Goal: Task Accomplishment & Management: Manage account settings

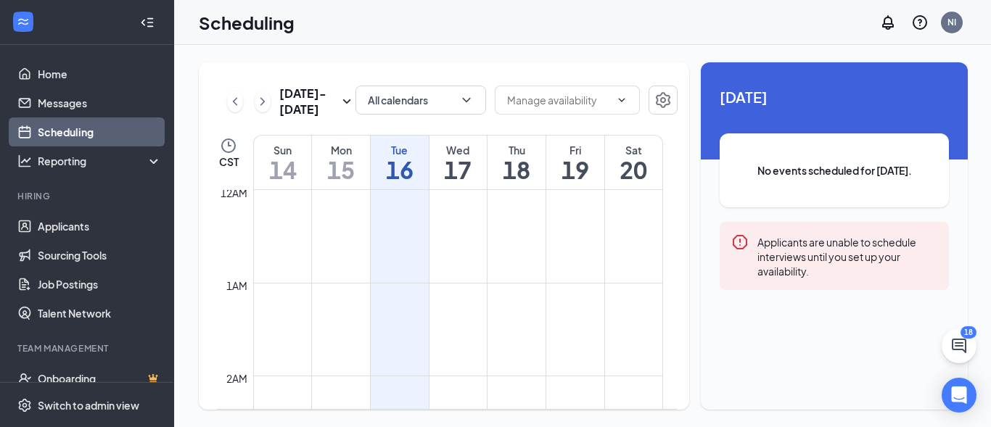
scroll to position [1104, 0]
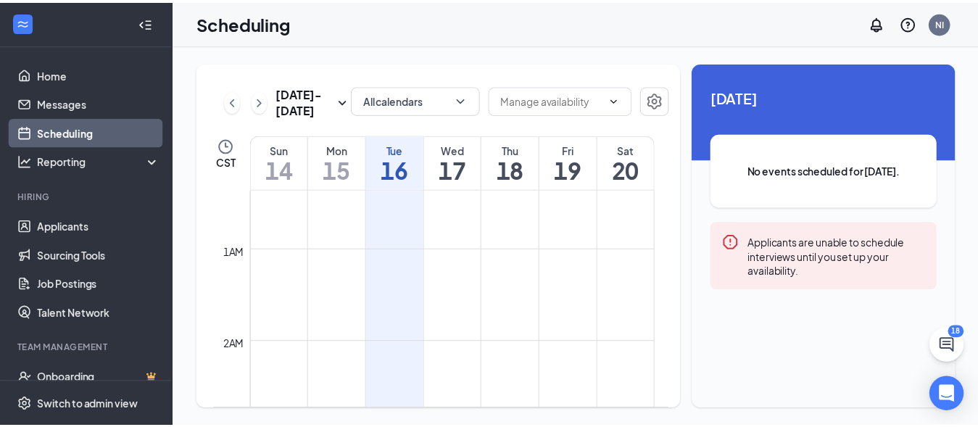
scroll to position [8, 0]
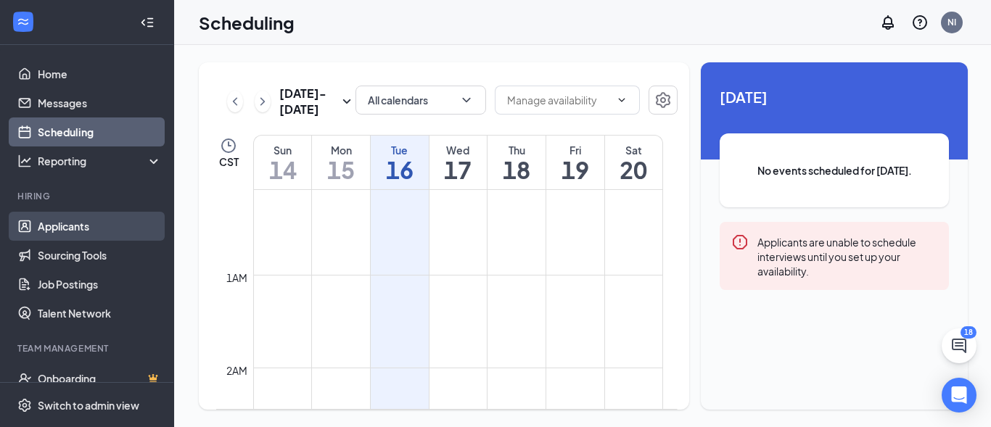
click at [62, 227] on link "Applicants" at bounding box center [100, 226] width 124 height 29
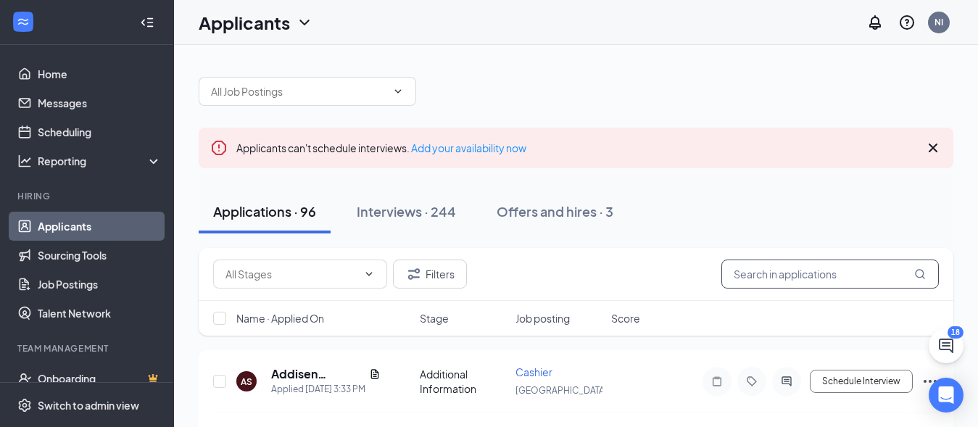
click at [776, 277] on input "text" at bounding box center [831, 274] width 218 height 29
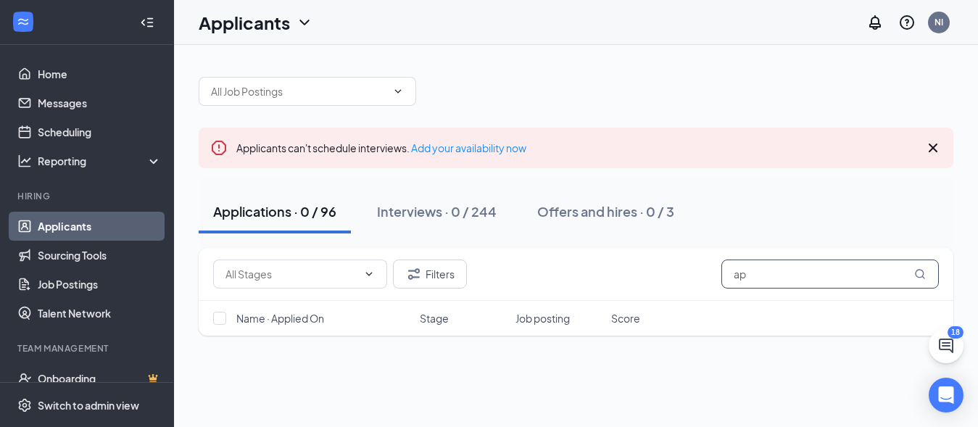
type input "a"
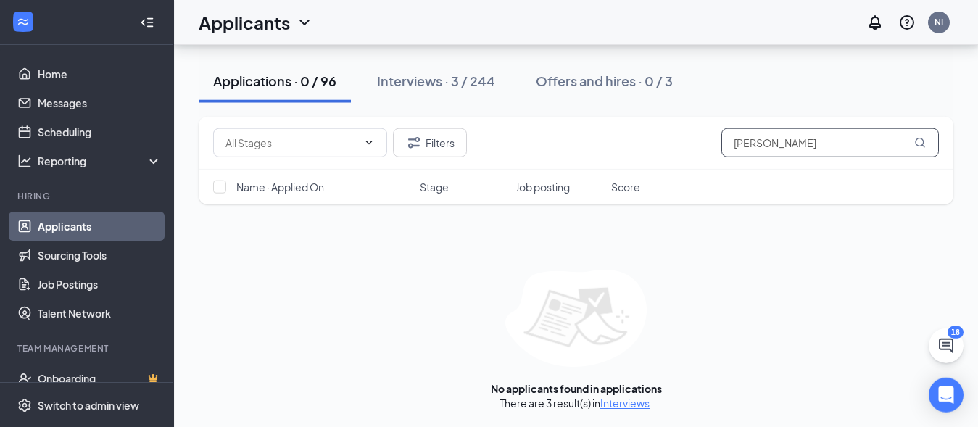
scroll to position [168, 0]
type input "[PERSON_NAME]"
click at [621, 405] on link "Interviews" at bounding box center [624, 402] width 49 height 13
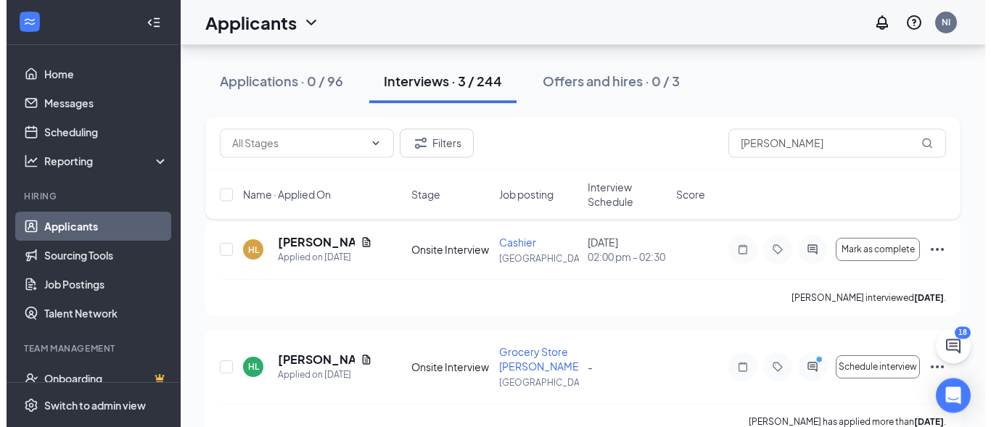
scroll to position [162, 0]
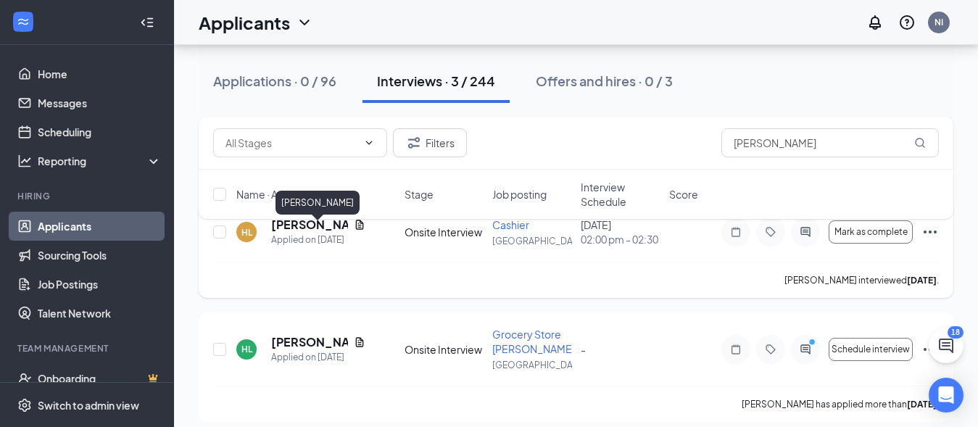
click at [307, 233] on h5 "[PERSON_NAME]" at bounding box center [309, 225] width 77 height 16
